Goal: Navigation & Orientation: Find specific page/section

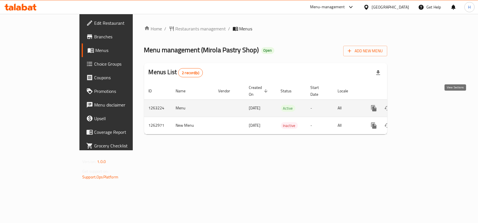
click at [418, 105] on icon "enhanced table" at bounding box center [414, 108] width 7 height 7
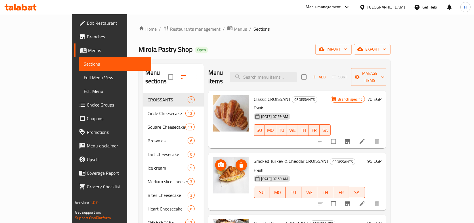
scroll to position [76, 0]
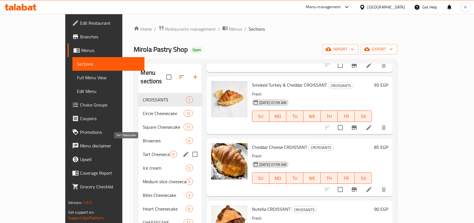
click at [143, 151] on span "Tart Cheesecake" at bounding box center [156, 154] width 27 height 7
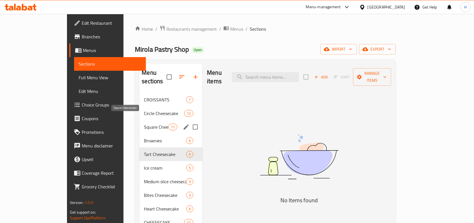
click at [144, 123] on span "Square Cheesecake" at bounding box center [156, 126] width 24 height 7
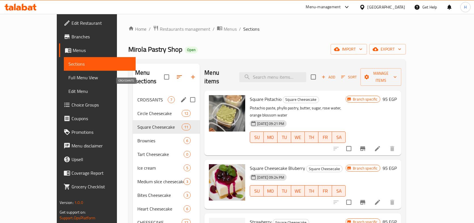
click at [137, 96] on span "CROISSANTS" at bounding box center [152, 99] width 30 height 7
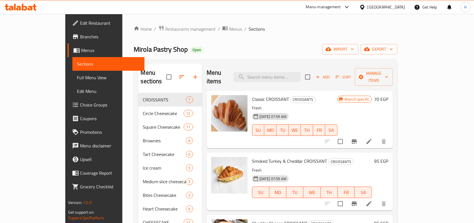
scroll to position [151, 0]
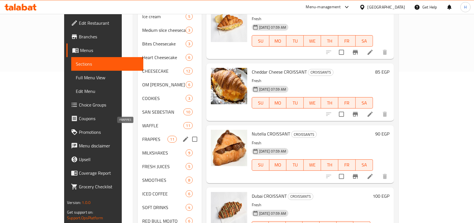
click at [142, 136] on span "FRAPPES" at bounding box center [154, 139] width 25 height 7
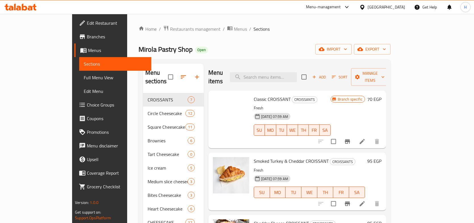
scroll to position [151, 0]
